Goal: Task Accomplishment & Management: Manage account settings

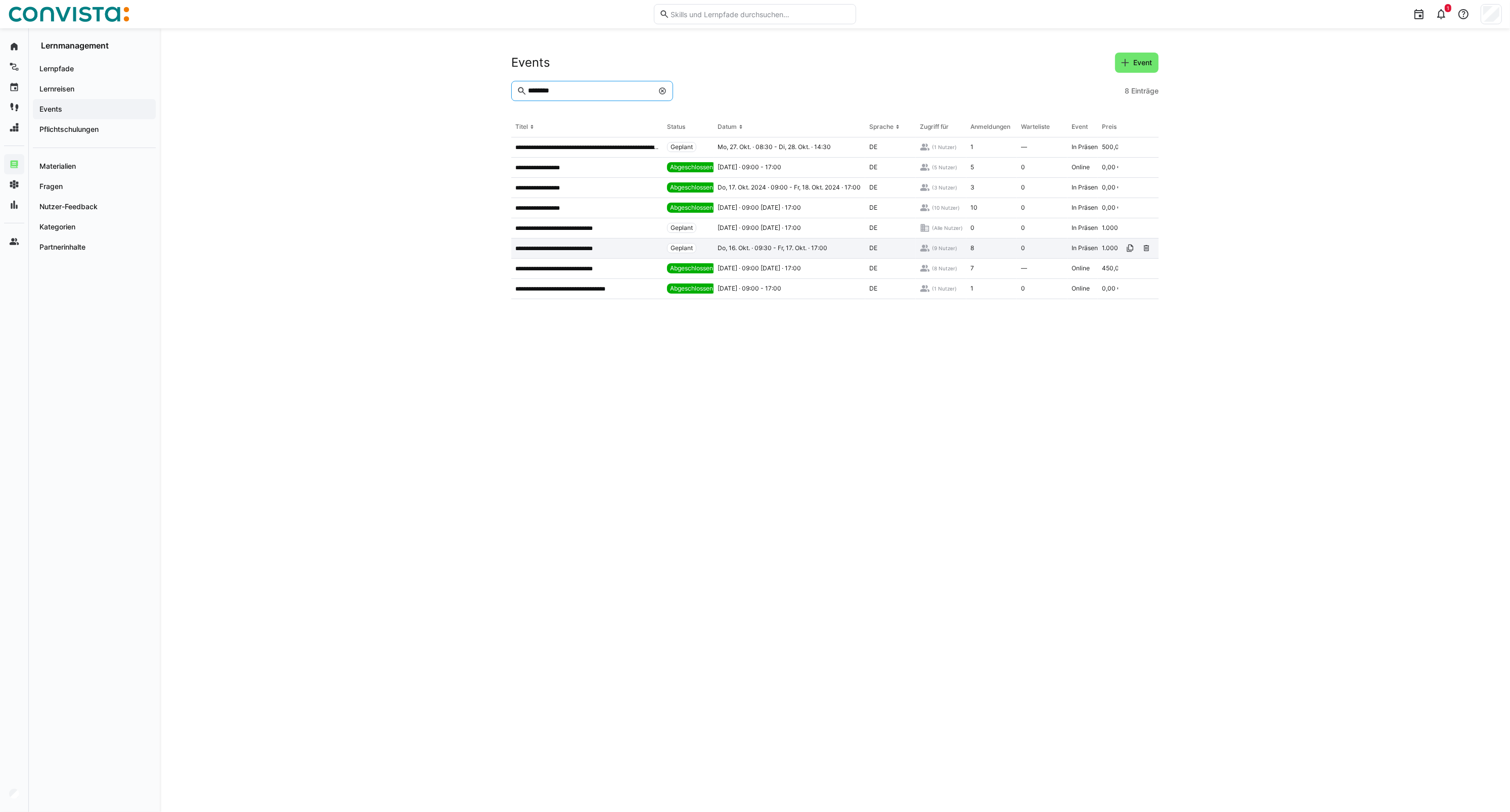
type input "********"
click at [569, 241] on div "**********" at bounding box center [587, 248] width 152 height 21
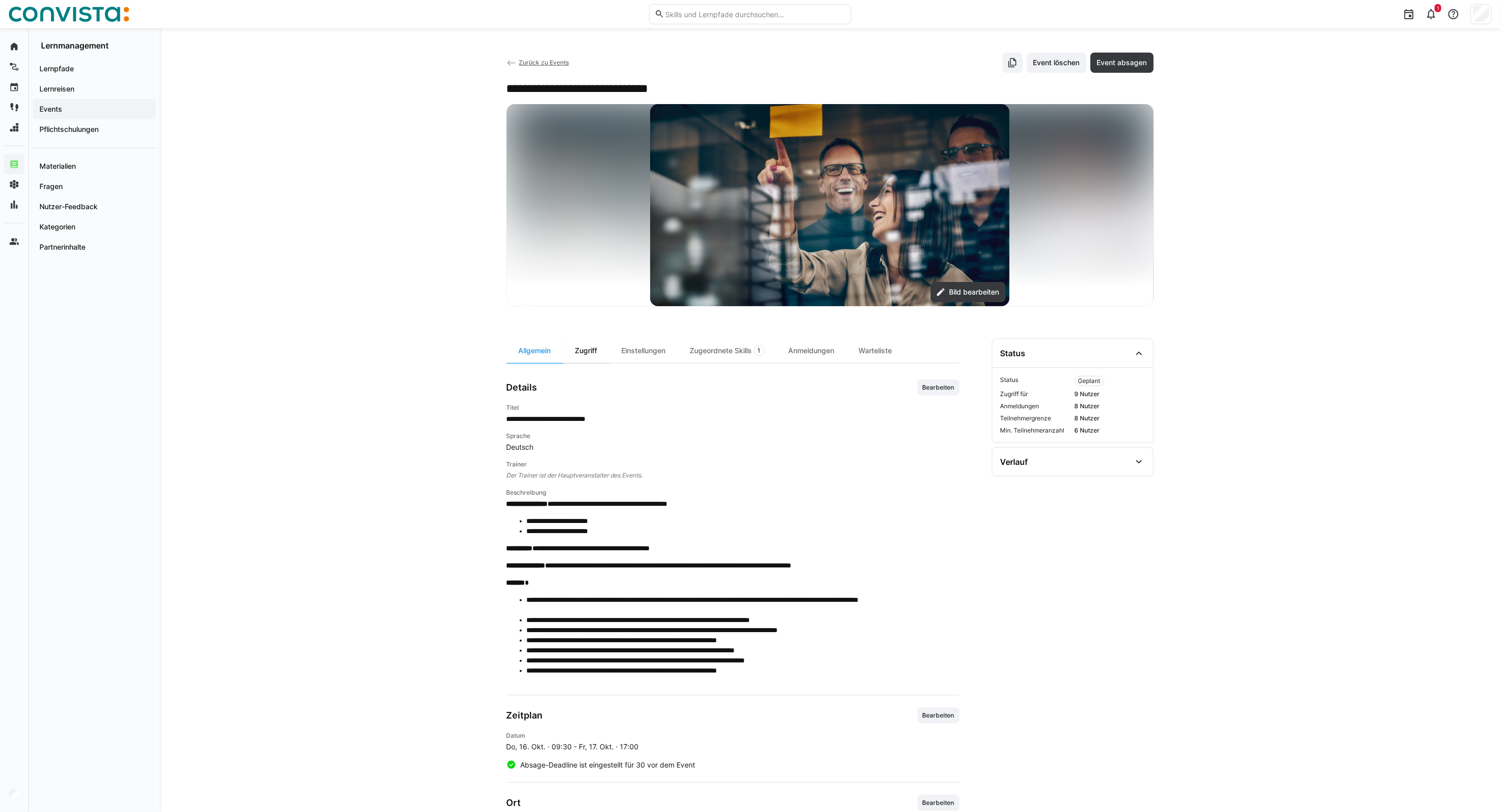
click at [587, 345] on div "Zugriff" at bounding box center [586, 350] width 46 height 24
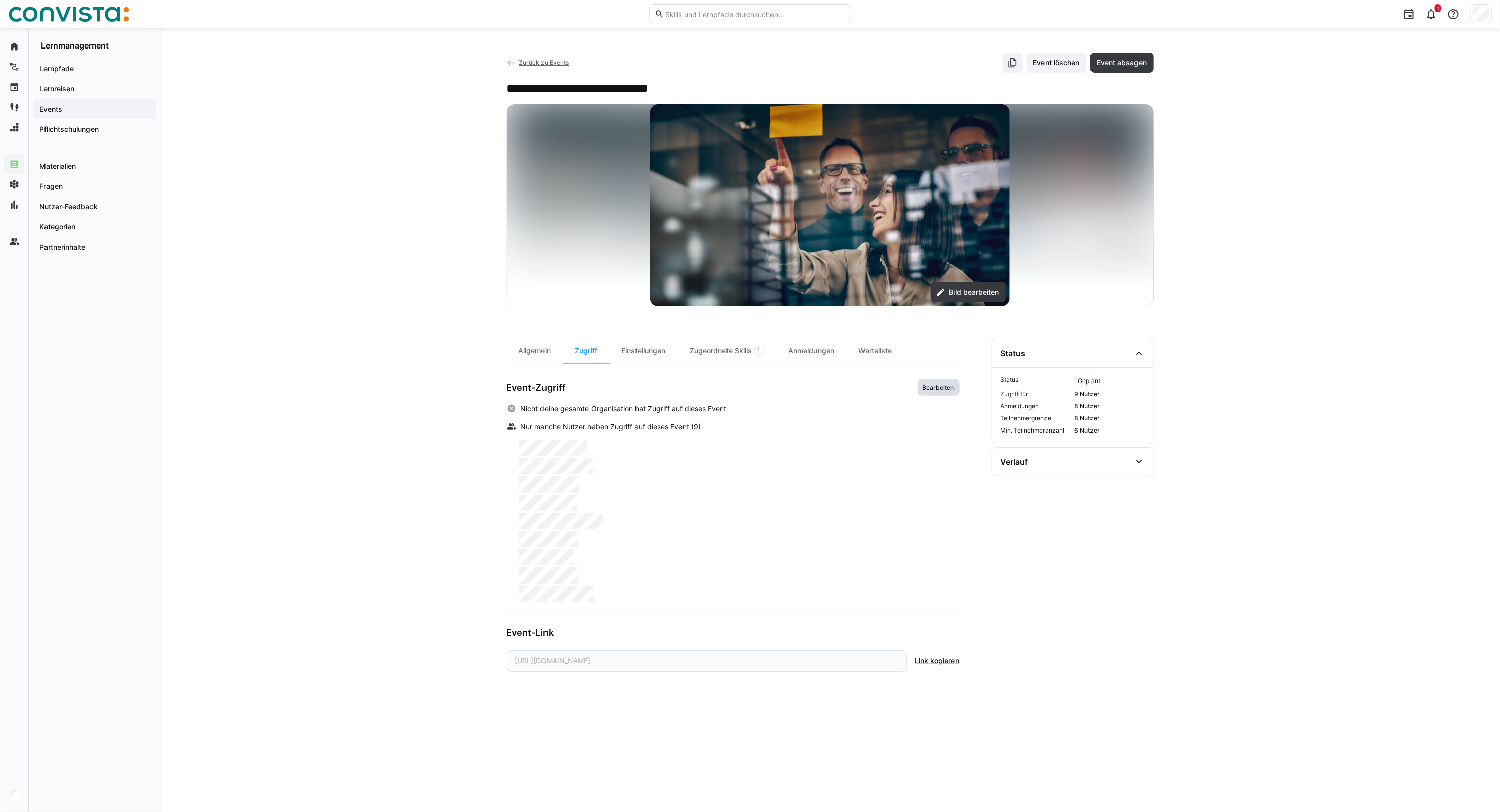
click at [933, 393] on span "Bearbeiten" at bounding box center [939, 388] width 42 height 16
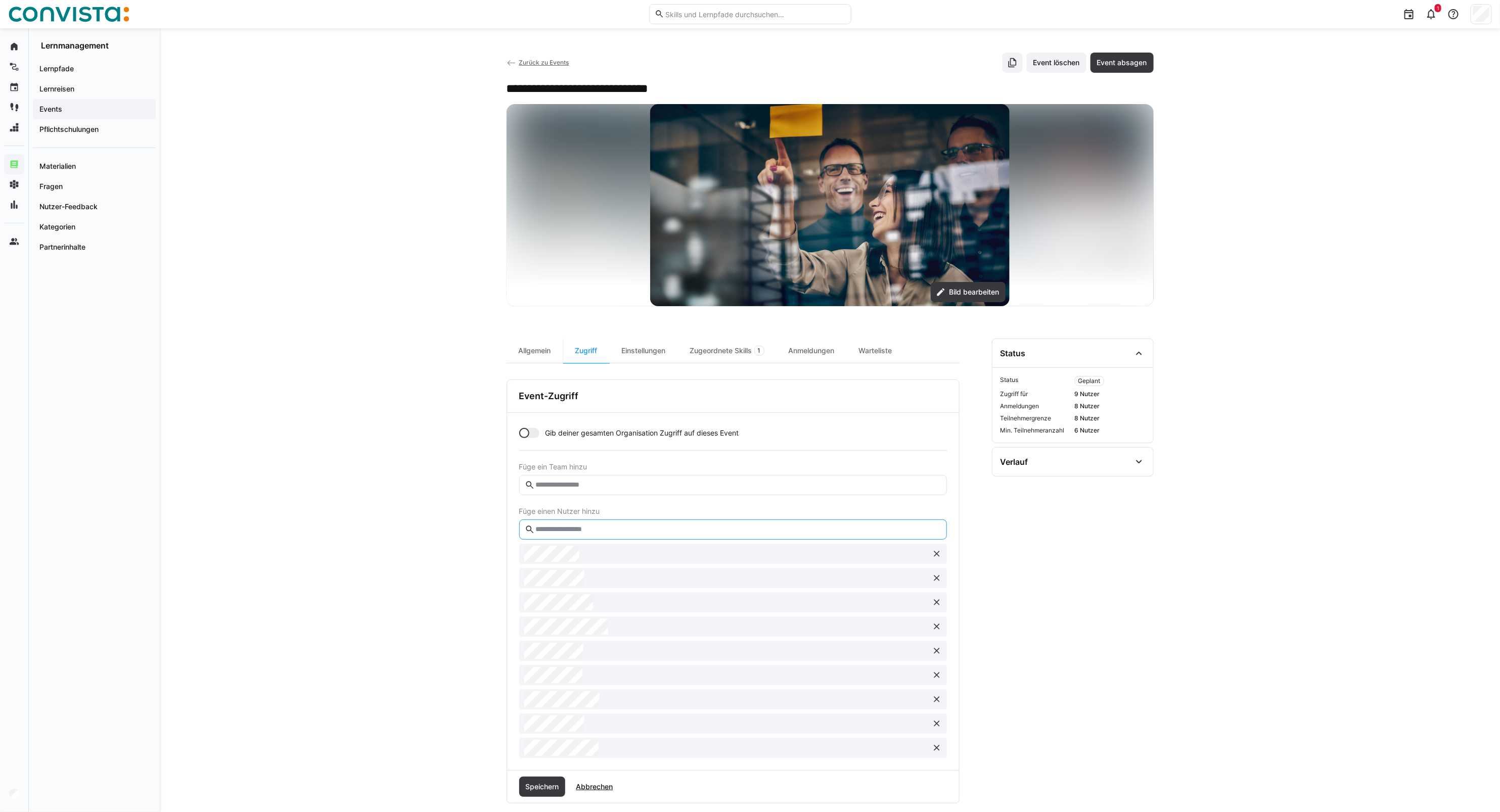
click at [564, 526] on input "text" at bounding box center [738, 530] width 407 height 9
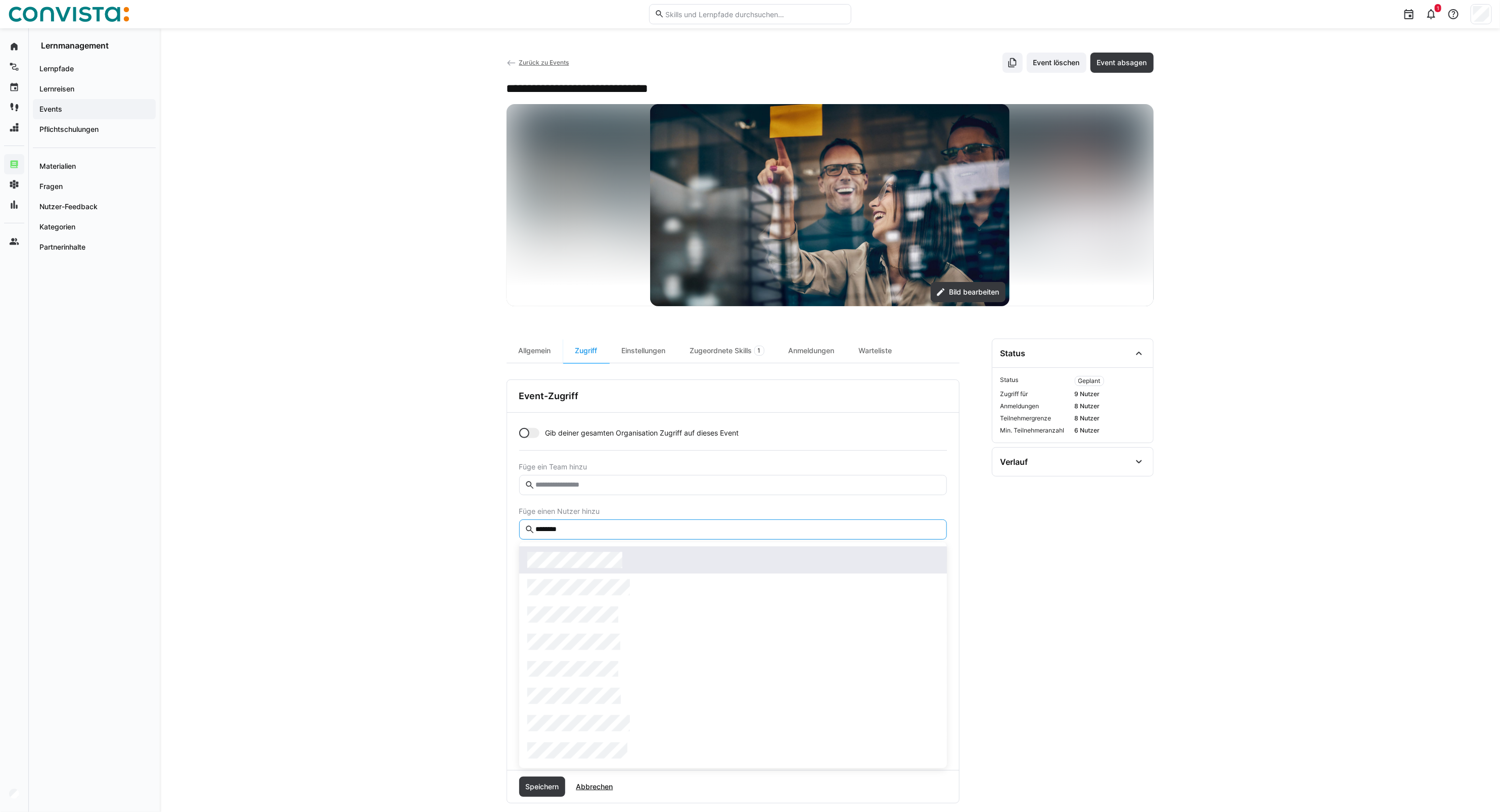
type input "********"
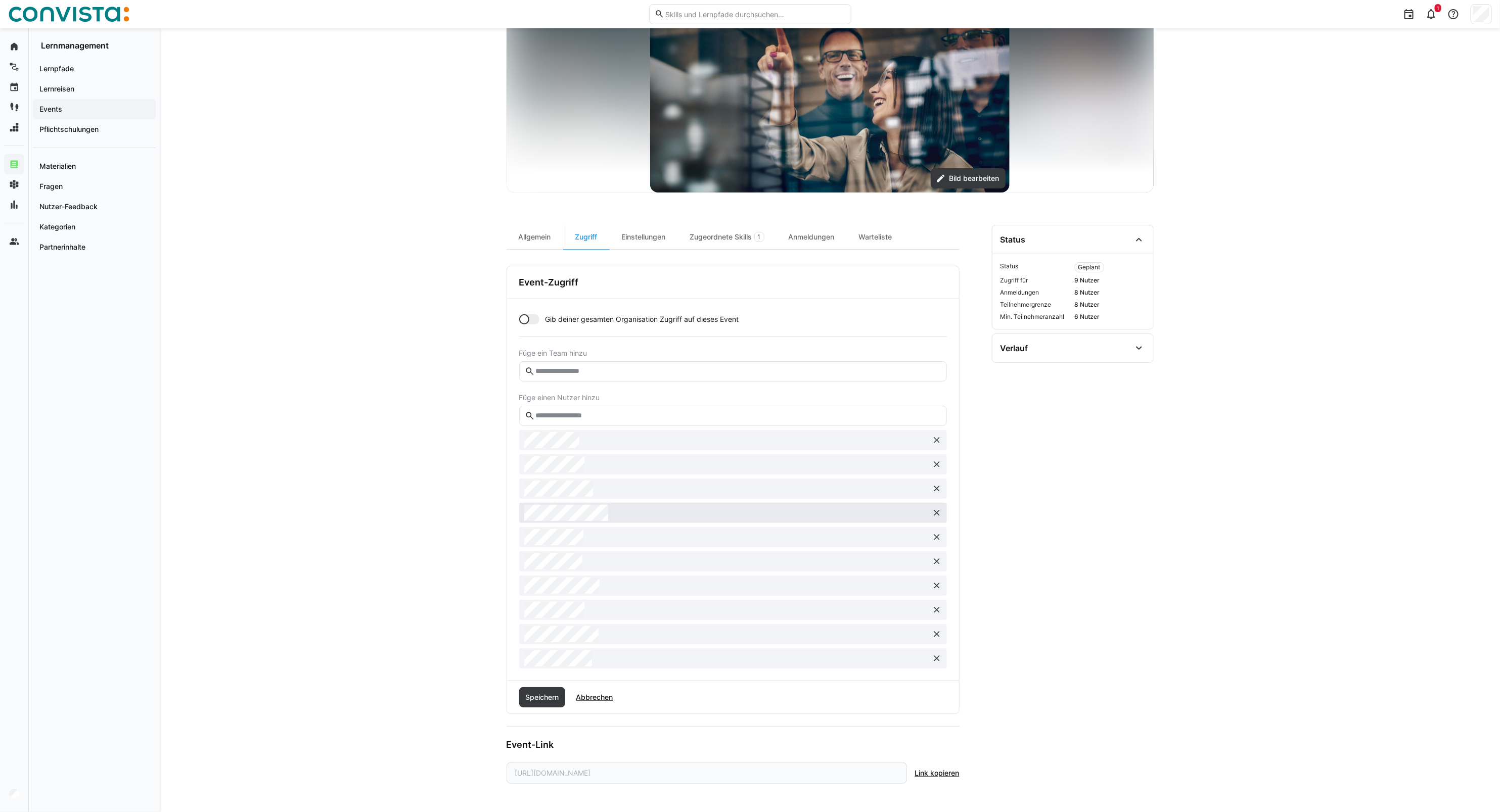
scroll to position [115, 0]
click at [934, 513] on eds-icon at bounding box center [936, 513] width 10 height 10
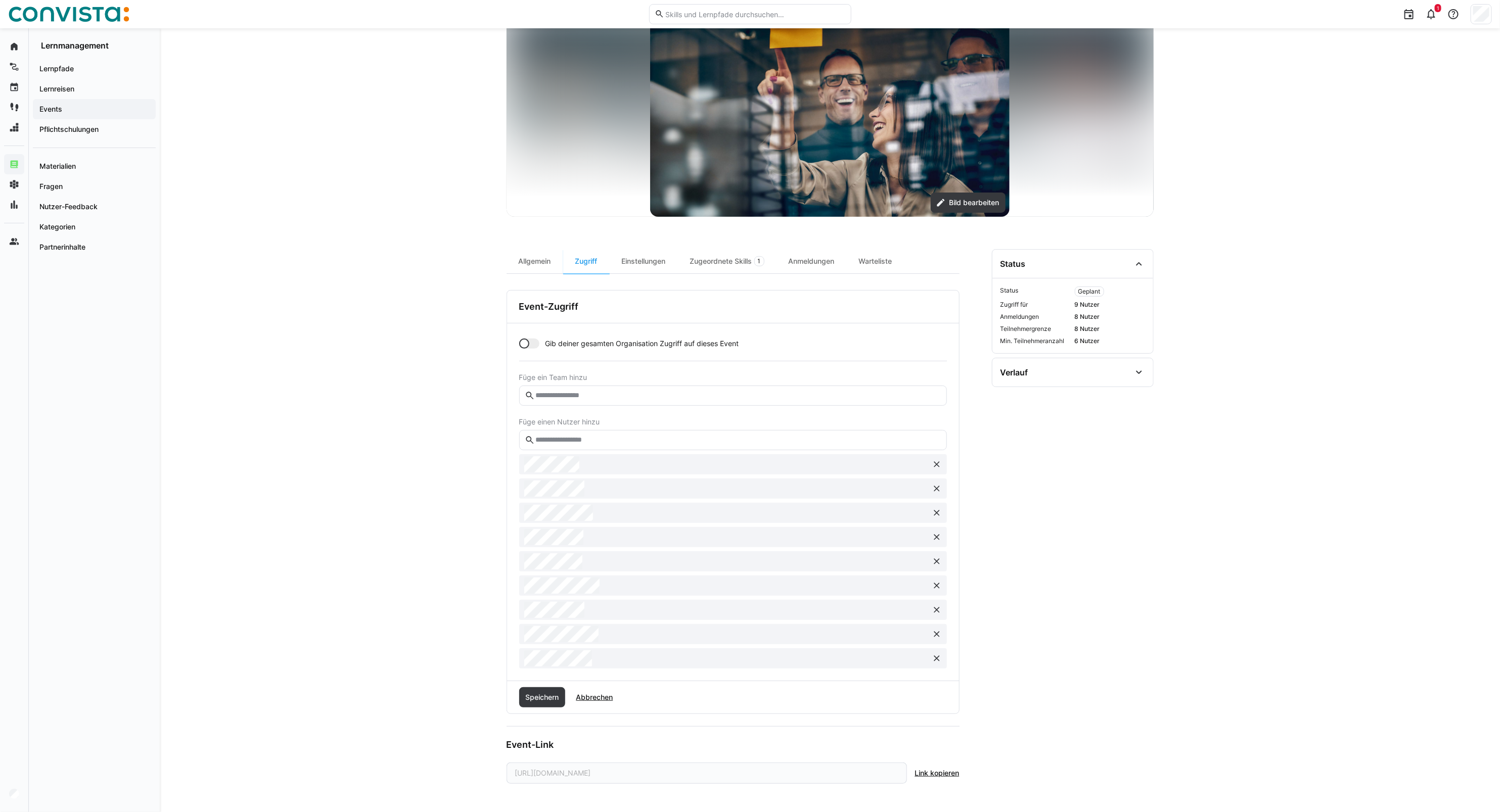
scroll to position [90, 0]
click at [532, 701] on span "Speichern" at bounding box center [542, 697] width 36 height 10
click at [817, 267] on div "Anmeldungen" at bounding box center [812, 261] width 70 height 24
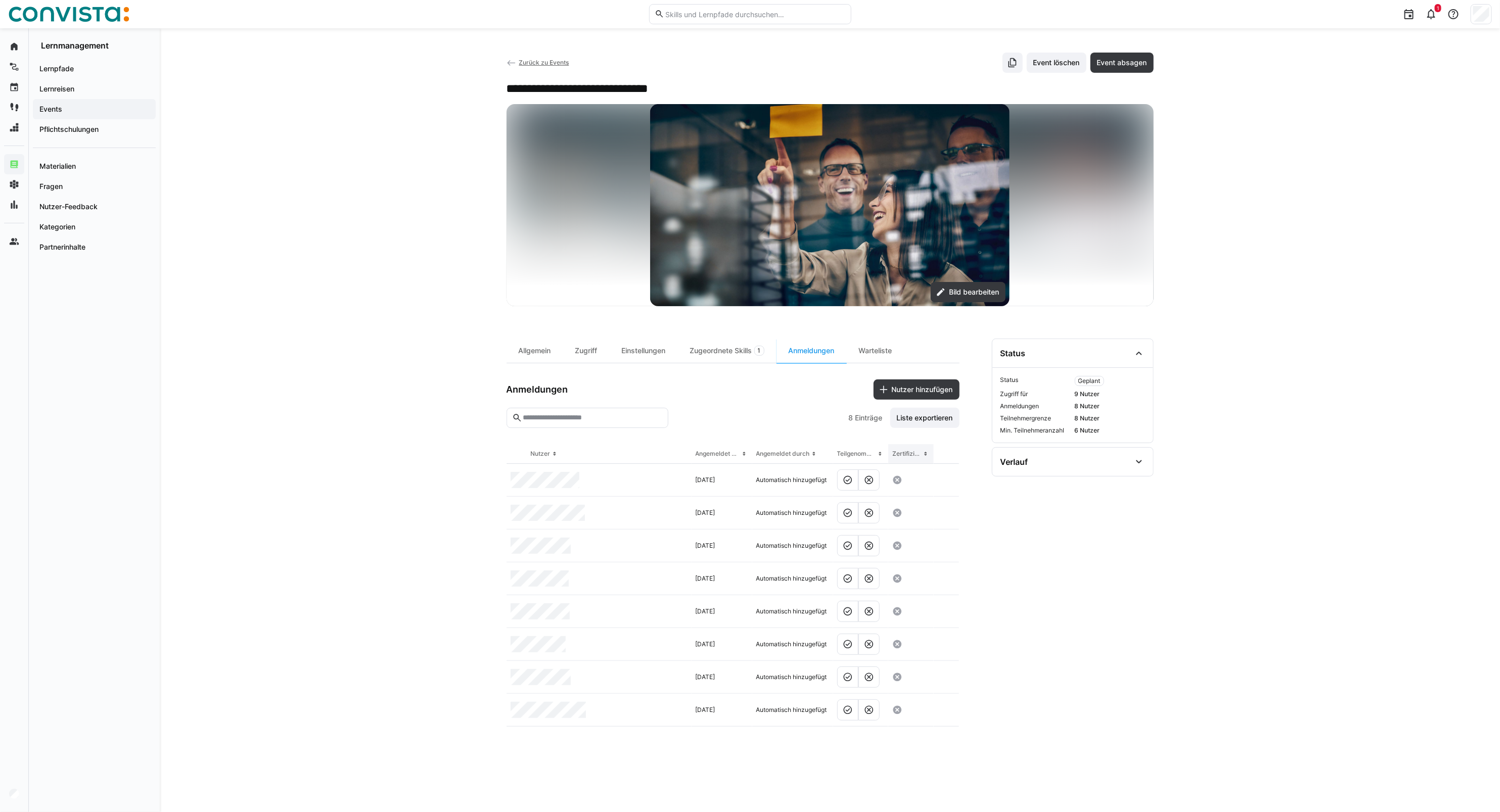
click at [909, 455] on div "Zertifiziert" at bounding box center [907, 454] width 29 height 8
click at [911, 455] on div "Zertifiziert" at bounding box center [907, 454] width 29 height 8
click at [948, 680] on eds-icon at bounding box center [946, 677] width 8 height 8
click at [926, 727] on div "Teilnehmer entfernen" at bounding box center [915, 726] width 62 height 8
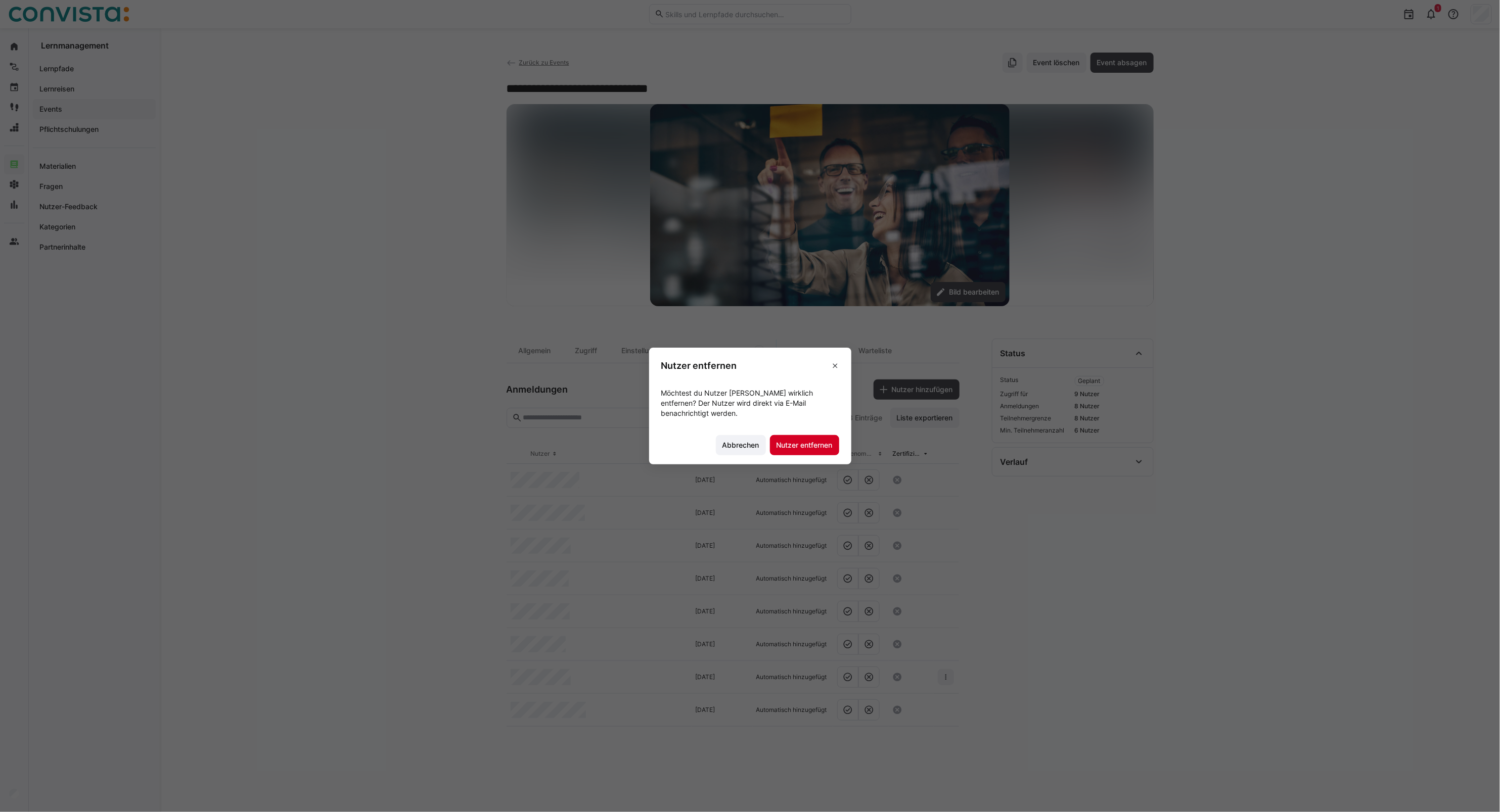
click at [834, 448] on span "Nutzer entfernen" at bounding box center [804, 445] width 59 height 10
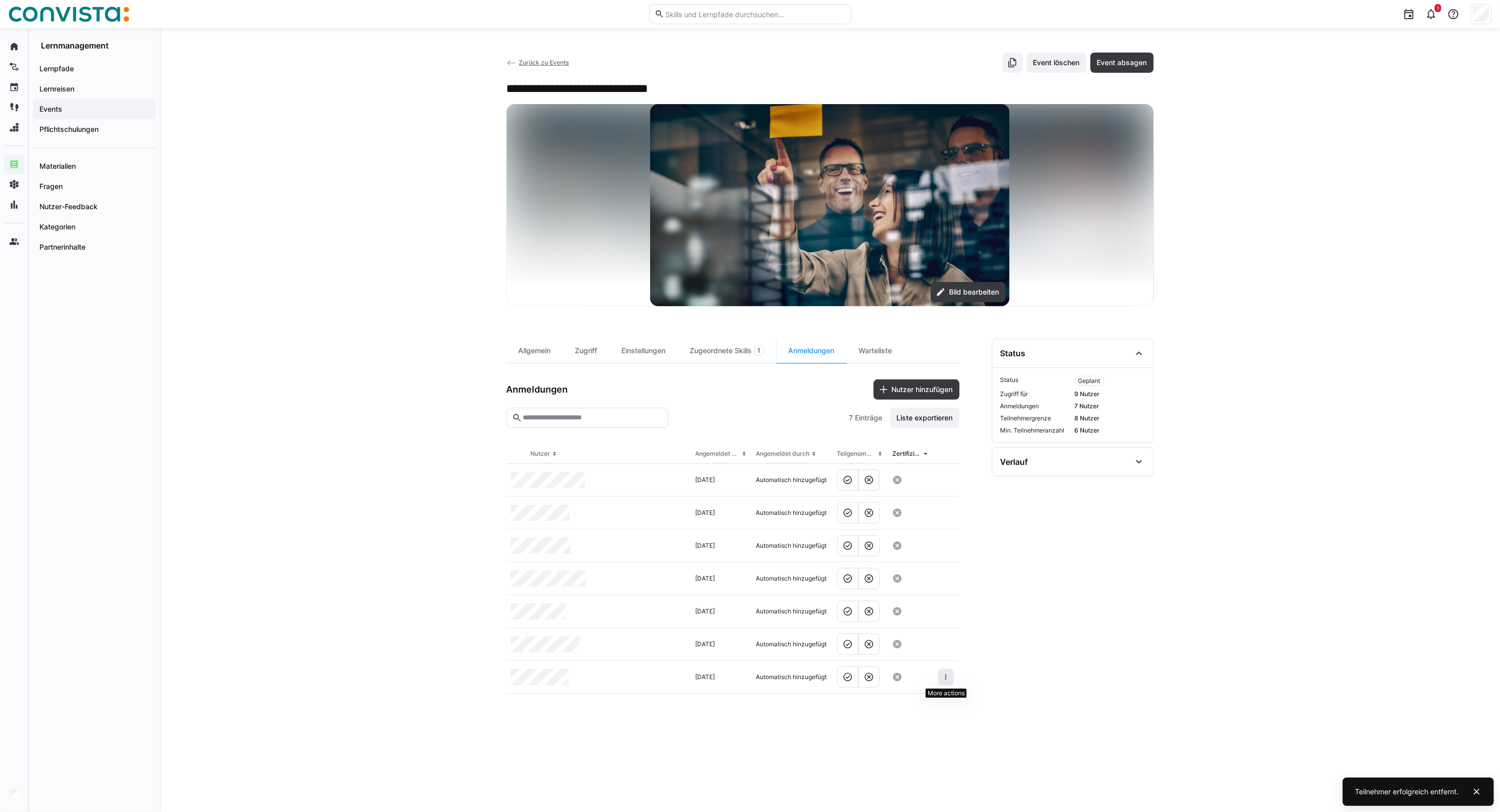
click at [946, 678] on eds-icon at bounding box center [946, 677] width 8 height 8
click at [948, 577] on eds-icon at bounding box center [946, 579] width 8 height 8
click at [933, 627] on div "Teilnehmer entfernen" at bounding box center [915, 627] width 62 height 8
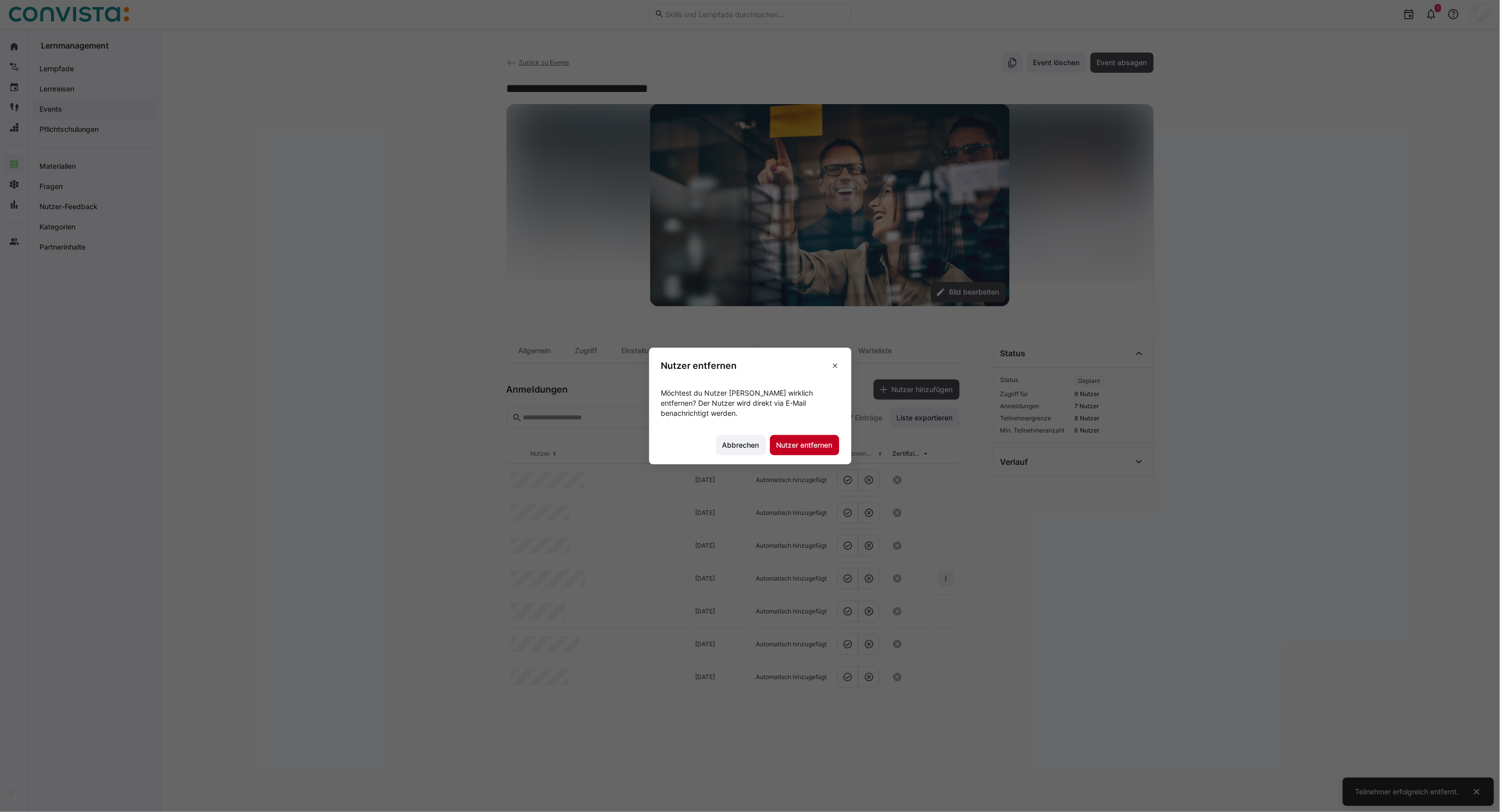
click at [827, 443] on span "Nutzer entfernen" at bounding box center [804, 445] width 59 height 10
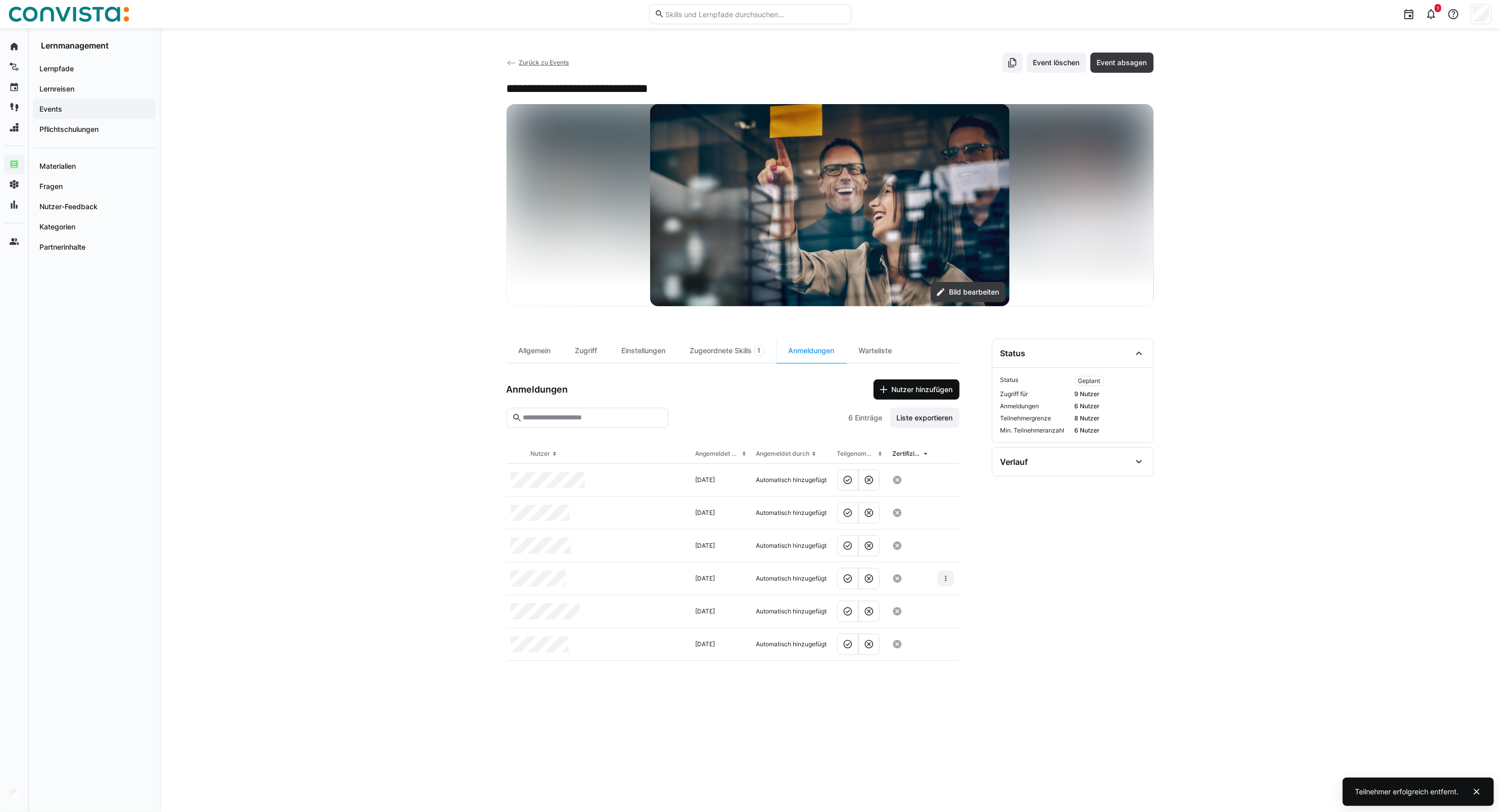
click at [922, 391] on span "Nutzer hinzufügen" at bounding box center [922, 390] width 64 height 10
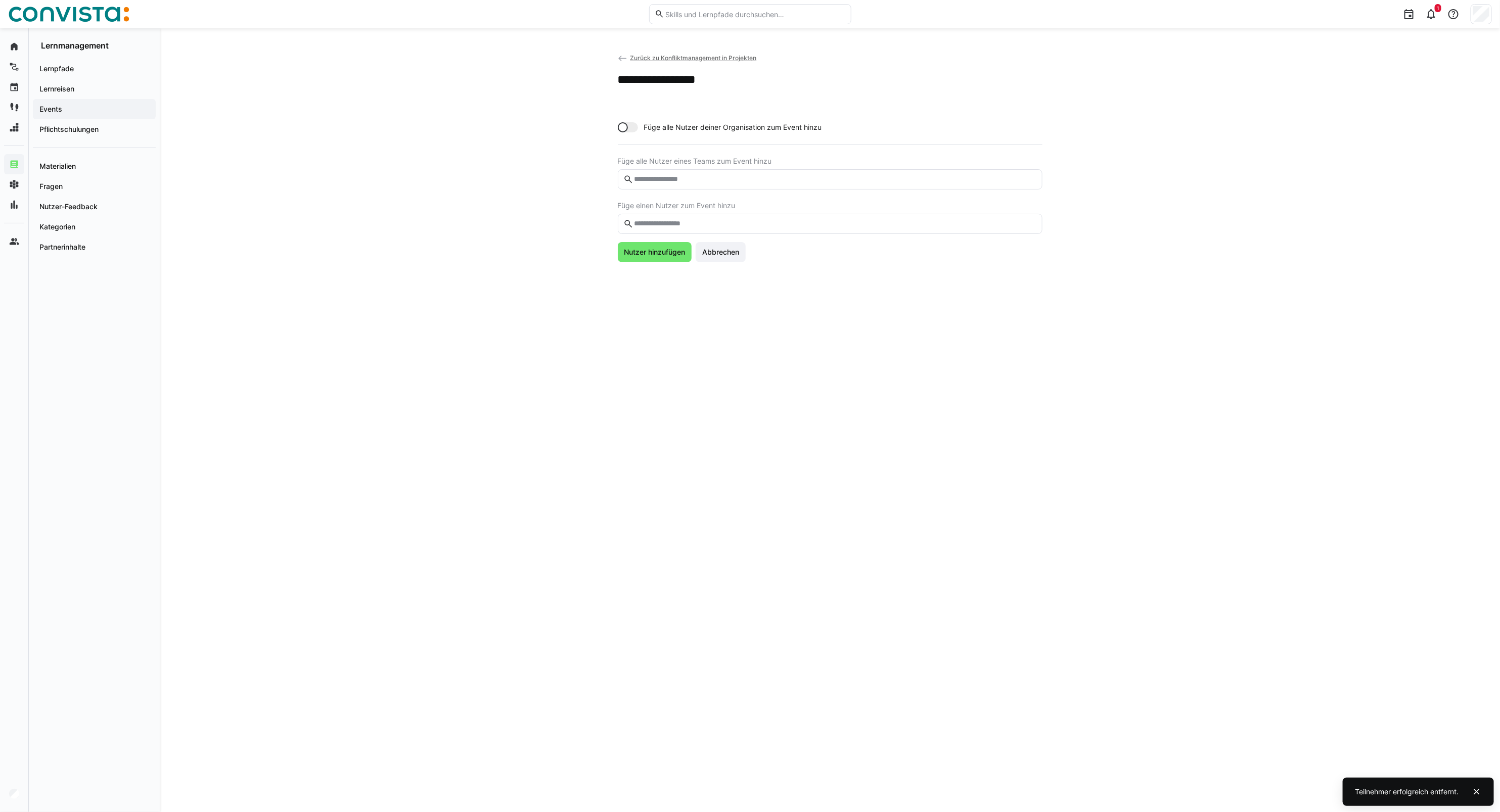
click at [671, 224] on input "text" at bounding box center [834, 224] width 403 height 9
type input "**********"
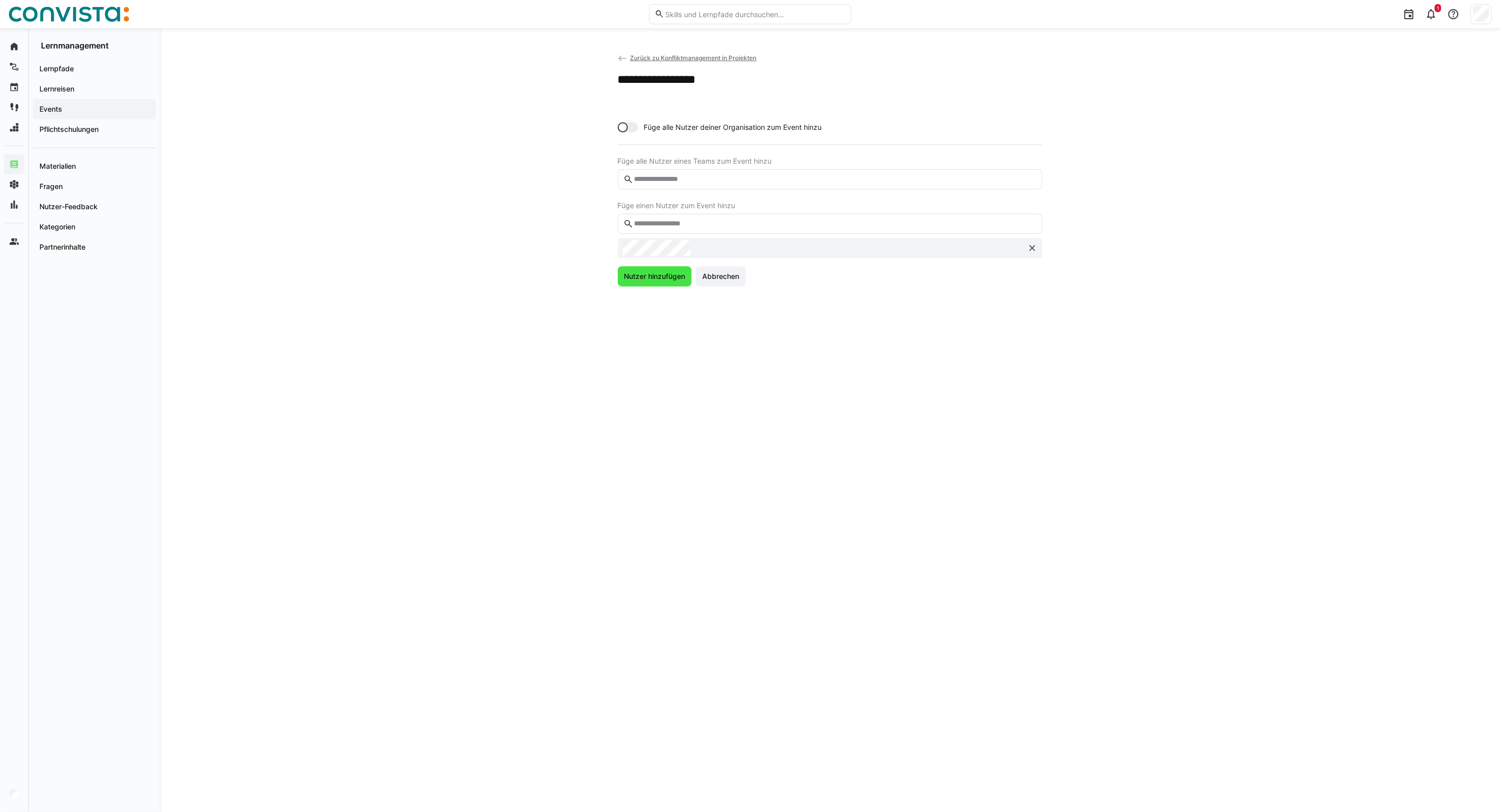
click at [663, 282] on span "Nutzer hinzufügen" at bounding box center [654, 277] width 74 height 21
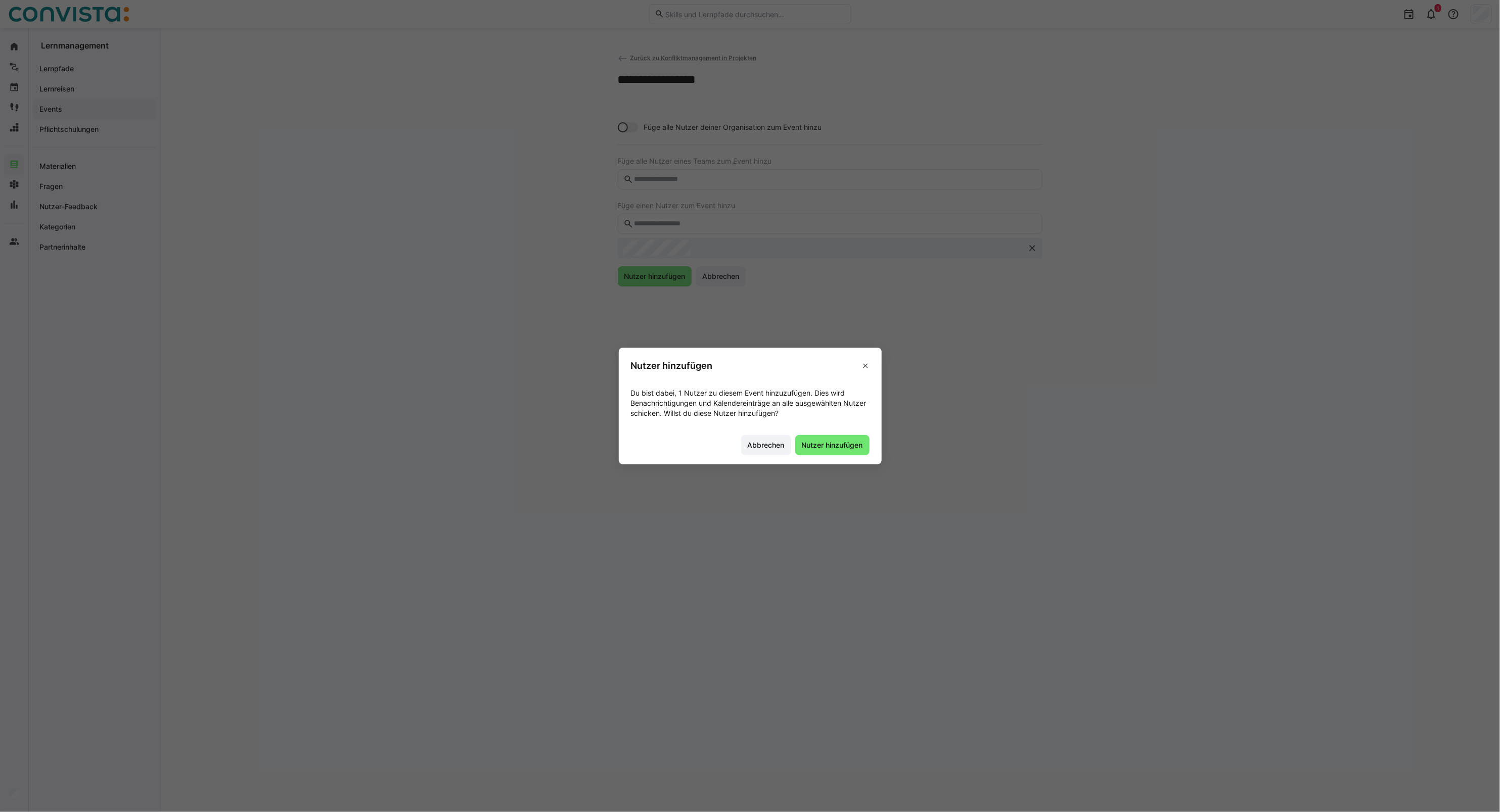
click at [838, 430] on footer "Abbrechen Nutzer hinzufügen" at bounding box center [750, 445] width 263 height 38
click at [837, 443] on span "Nutzer hinzufügen" at bounding box center [833, 445] width 64 height 10
